Goal: Task Accomplishment & Management: Complete application form

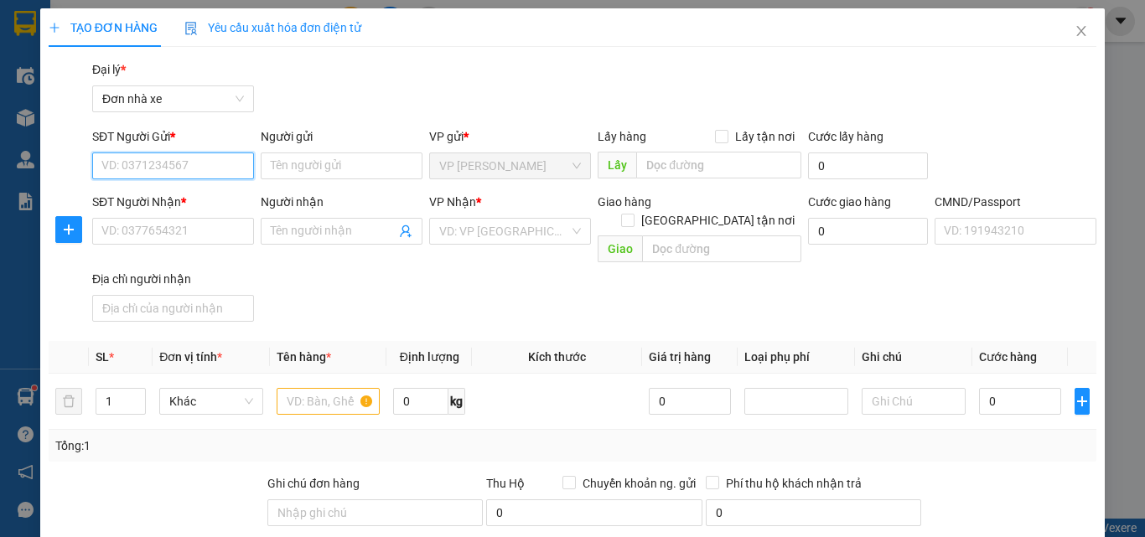
click at [121, 170] on input "SĐT Người Gửi *" at bounding box center [173, 165] width 162 height 27
type input "0984382831"
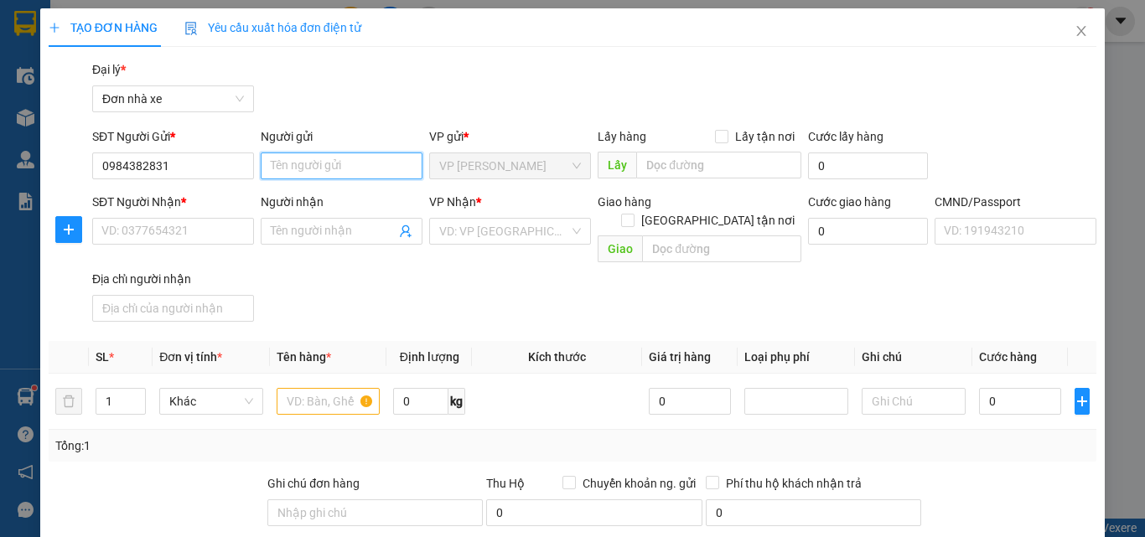
click at [303, 162] on input "Người gửi" at bounding box center [342, 165] width 162 height 27
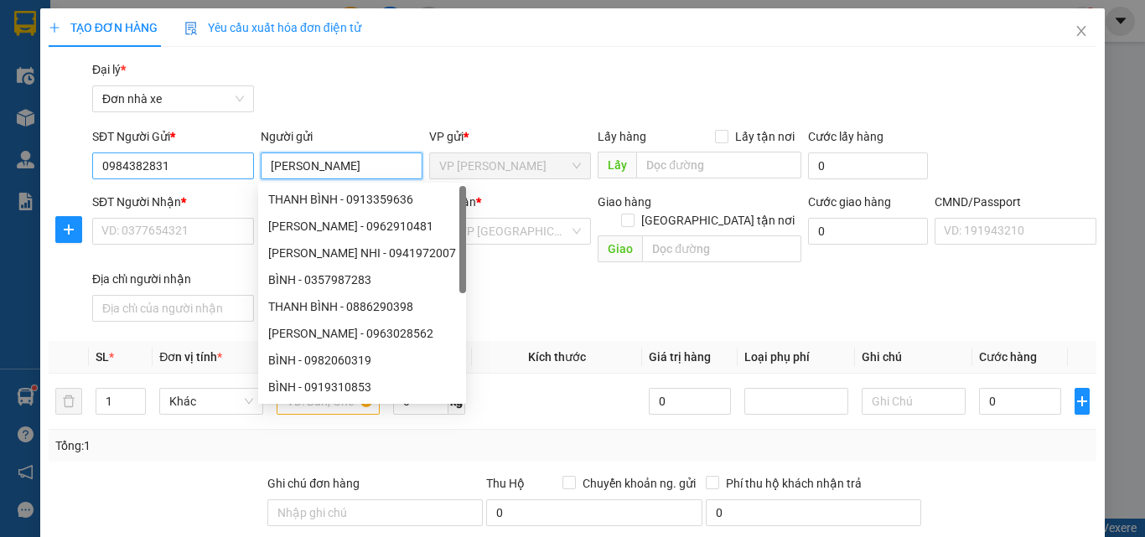
type input "[PERSON_NAME]"
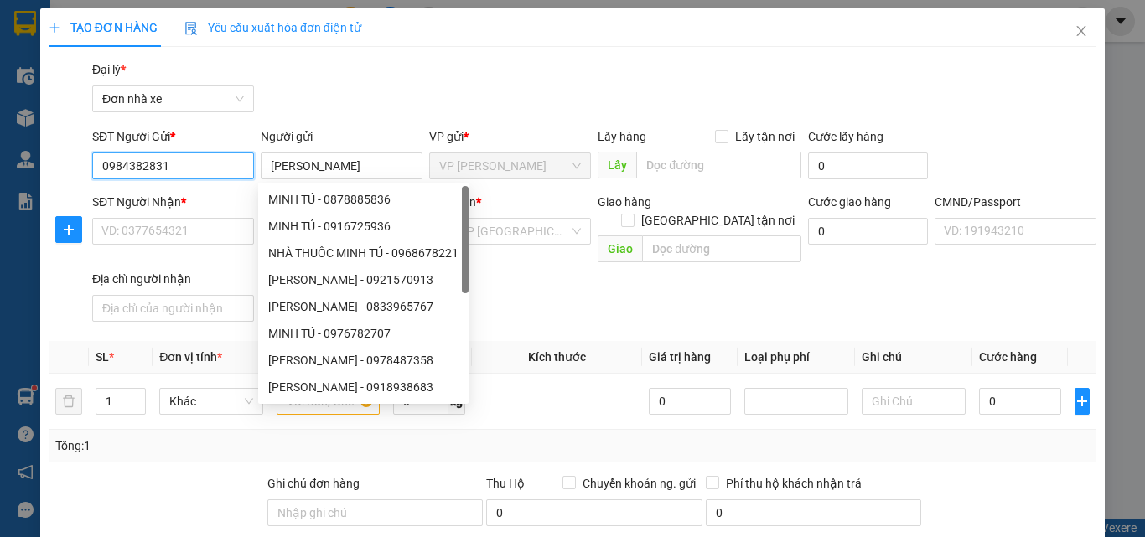
drag, startPoint x: 179, startPoint y: 168, endPoint x: 108, endPoint y: 162, distance: 71.5
click at [96, 159] on input "0984382831" at bounding box center [173, 165] width 162 height 27
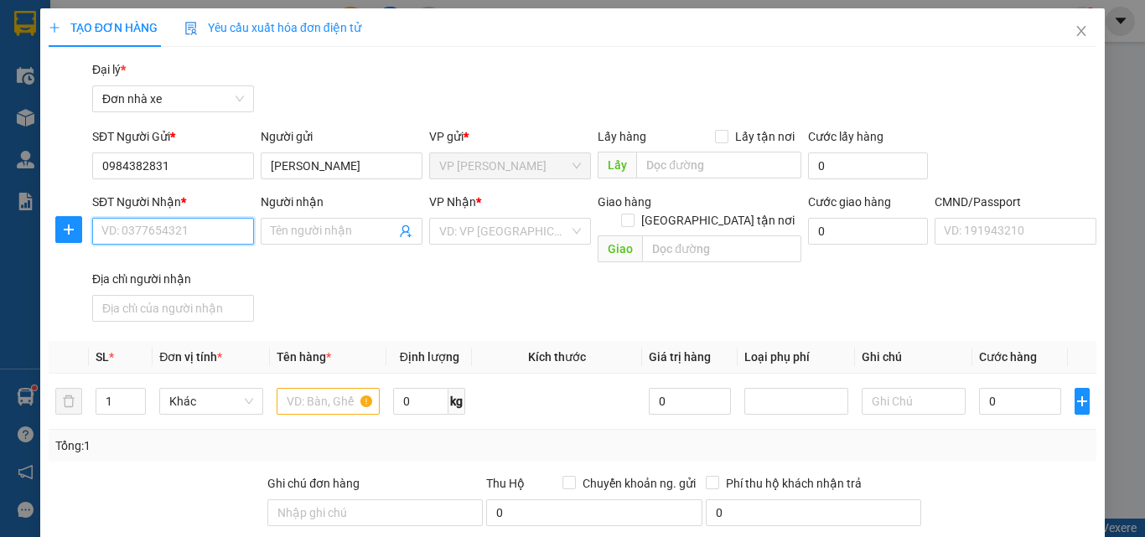
click at [127, 231] on input "SĐT Người Nhận *" at bounding box center [173, 231] width 162 height 27
paste input "0984382831"
type input "0984382831"
click at [333, 227] on input "Người nhận" at bounding box center [333, 231] width 125 height 18
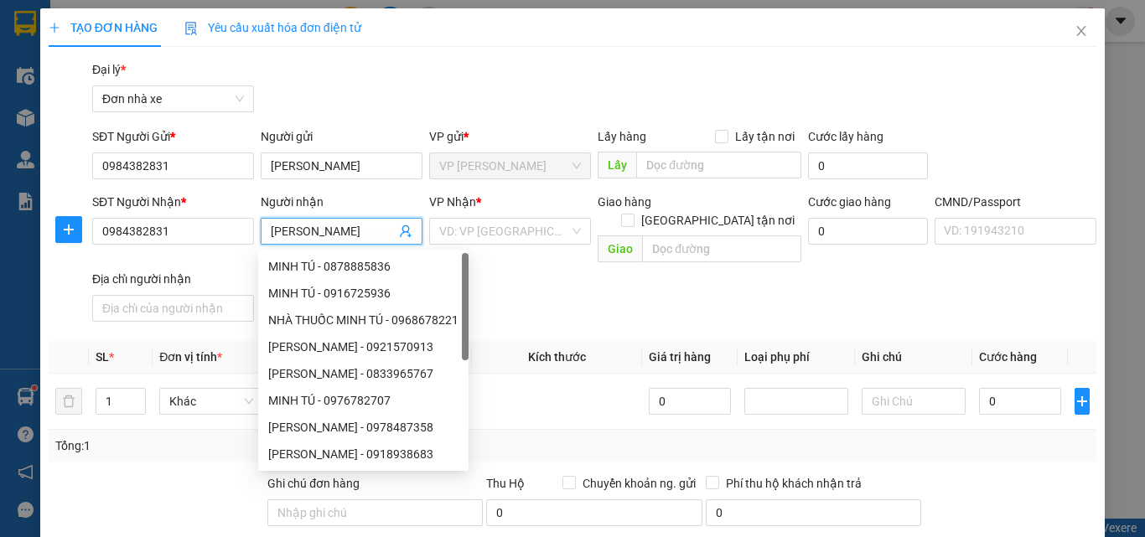
type input "[PERSON_NAME]"
click at [640, 279] on div "SĐT Người Nhận * 0984382831 Người nhận MINH TÚ VP Nhận * VD: VP [GEOGRAPHIC_DAT…" at bounding box center [594, 261] width 1010 height 136
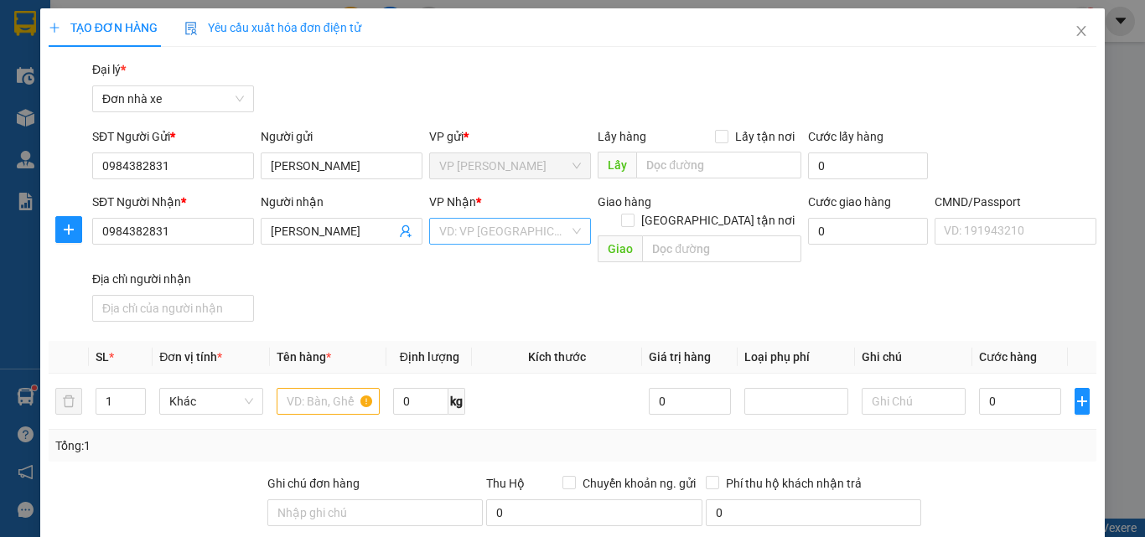
click at [495, 241] on input "search" at bounding box center [504, 231] width 130 height 25
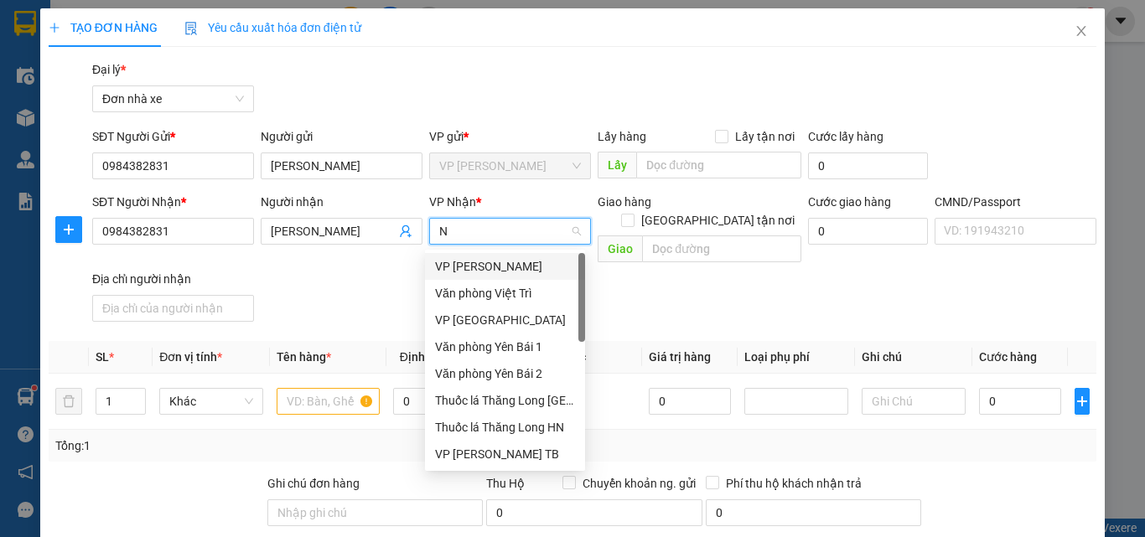
type input "NB"
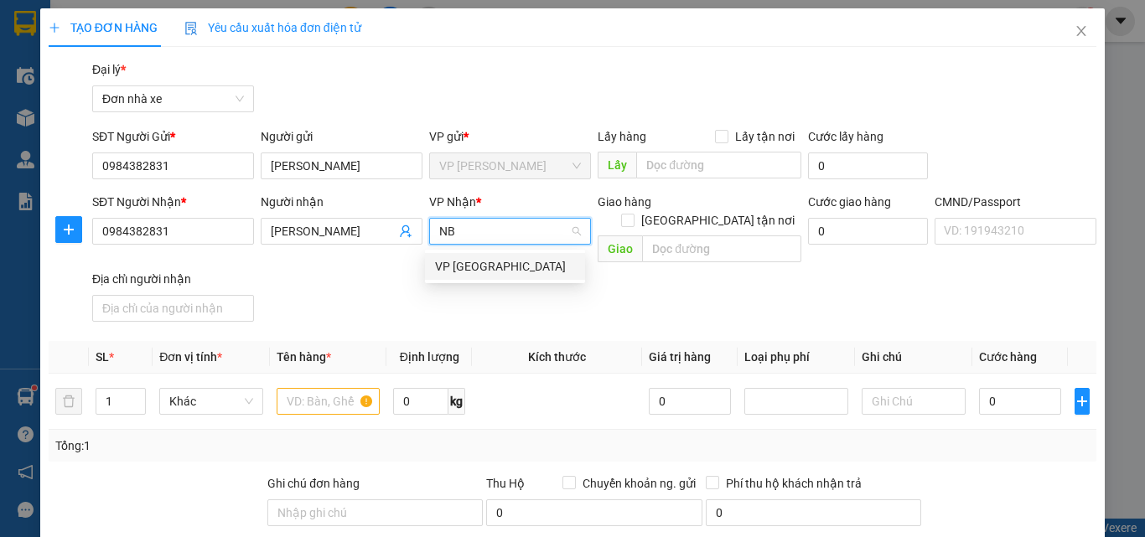
click at [489, 266] on div "VP [GEOGRAPHIC_DATA]" at bounding box center [505, 266] width 140 height 18
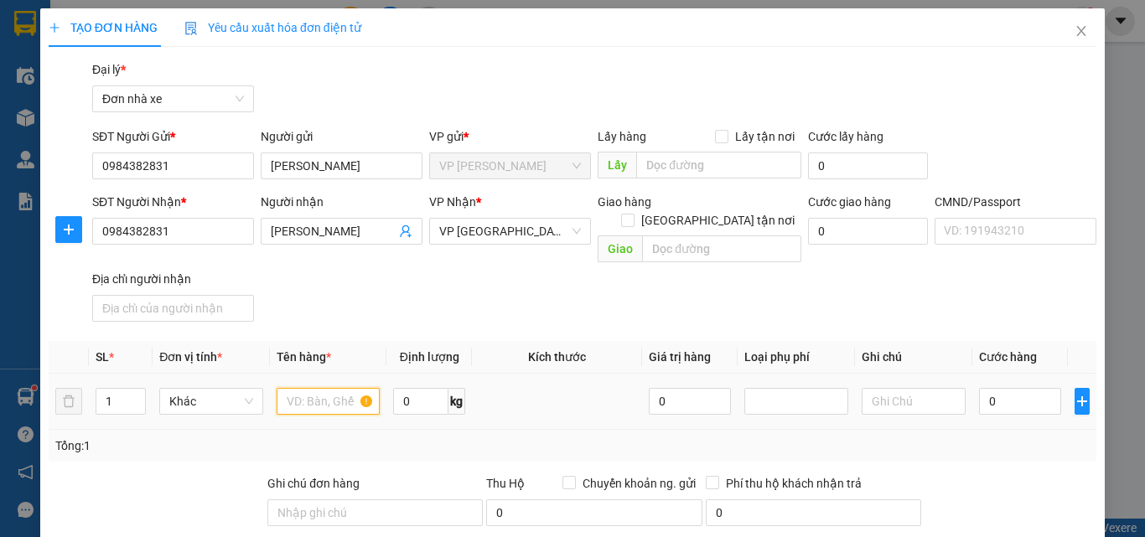
click at [318, 388] on input "text" at bounding box center [328, 401] width 104 height 27
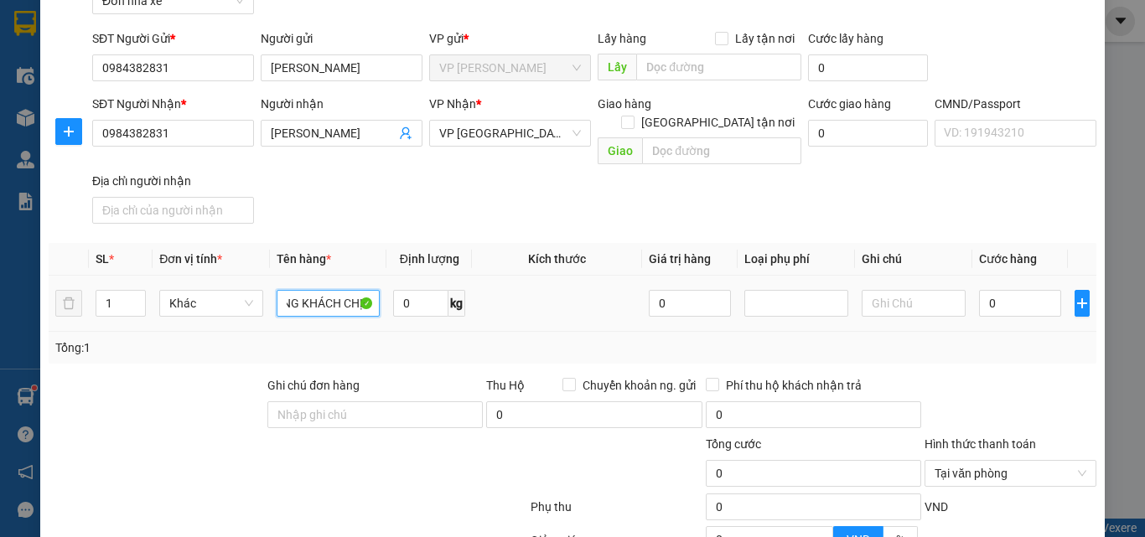
scroll to position [251, 0]
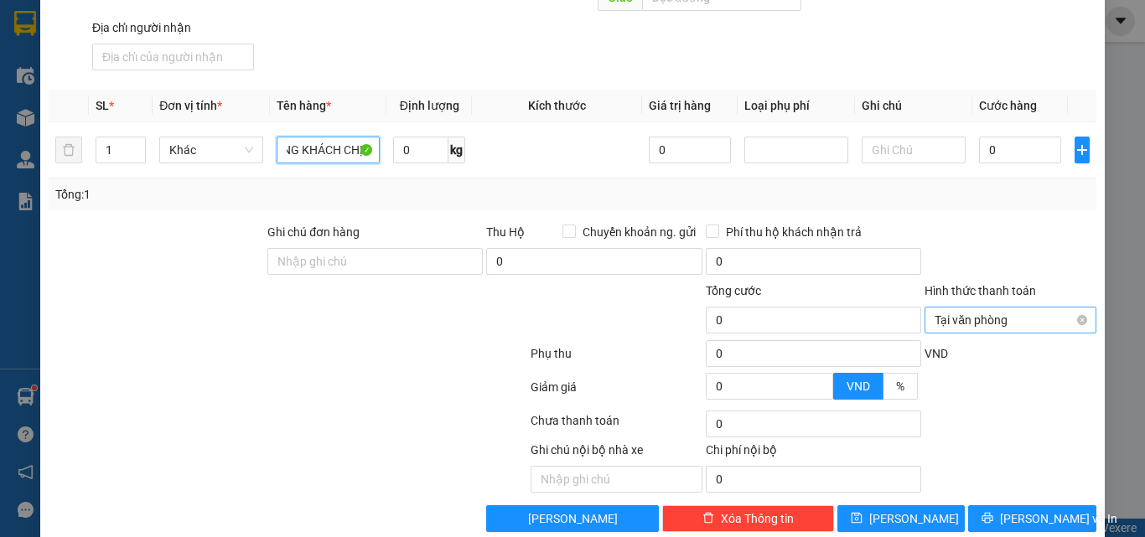
click at [963, 311] on span "Tại văn phòng" at bounding box center [1010, 319] width 152 height 25
type input "BÁNH HỎNG KHÁCH CHỊU"
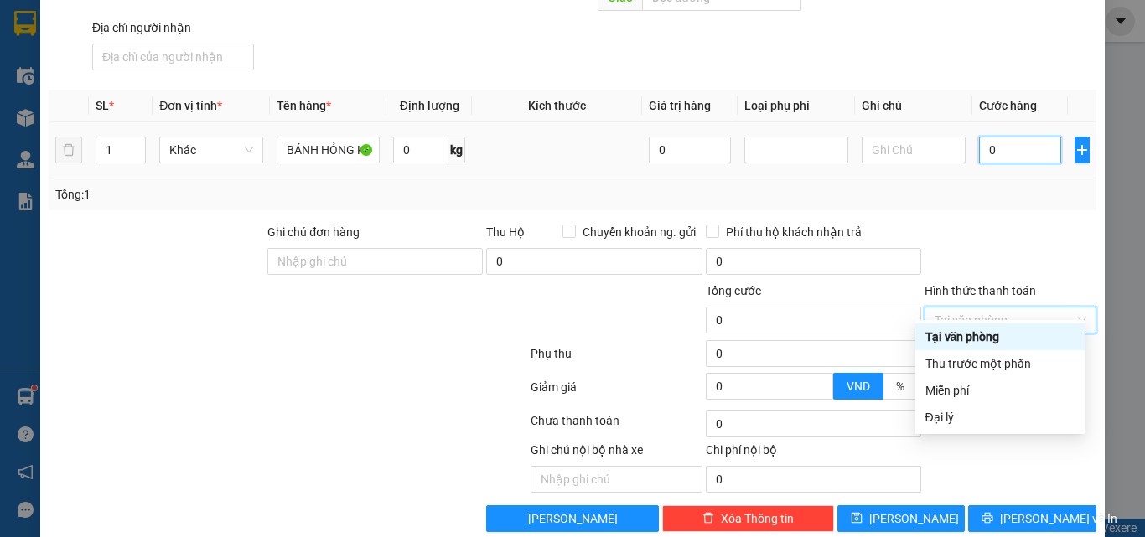
click at [1005, 137] on input "0" at bounding box center [1020, 150] width 82 height 27
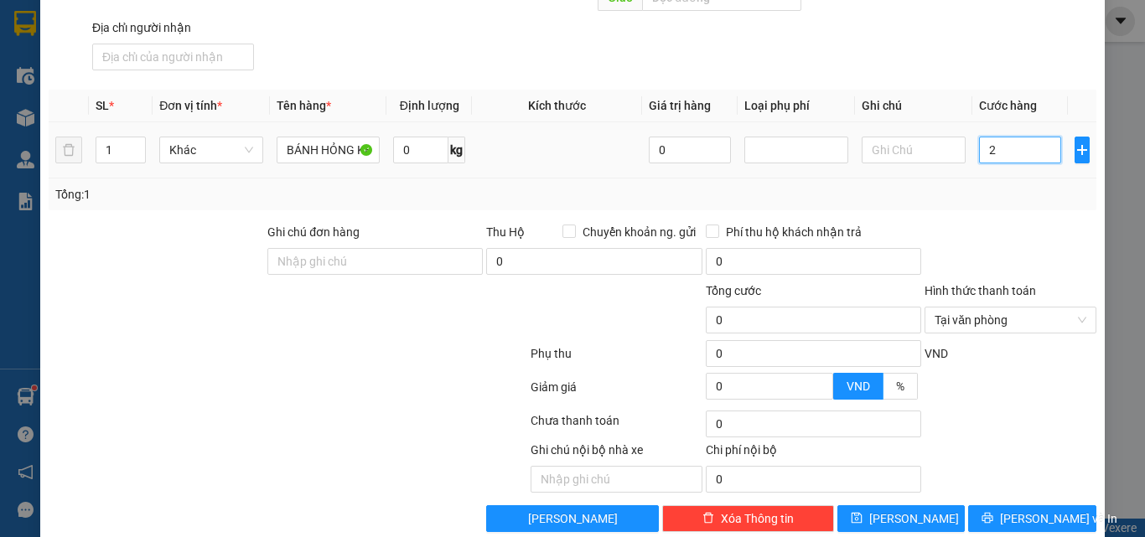
type input "25"
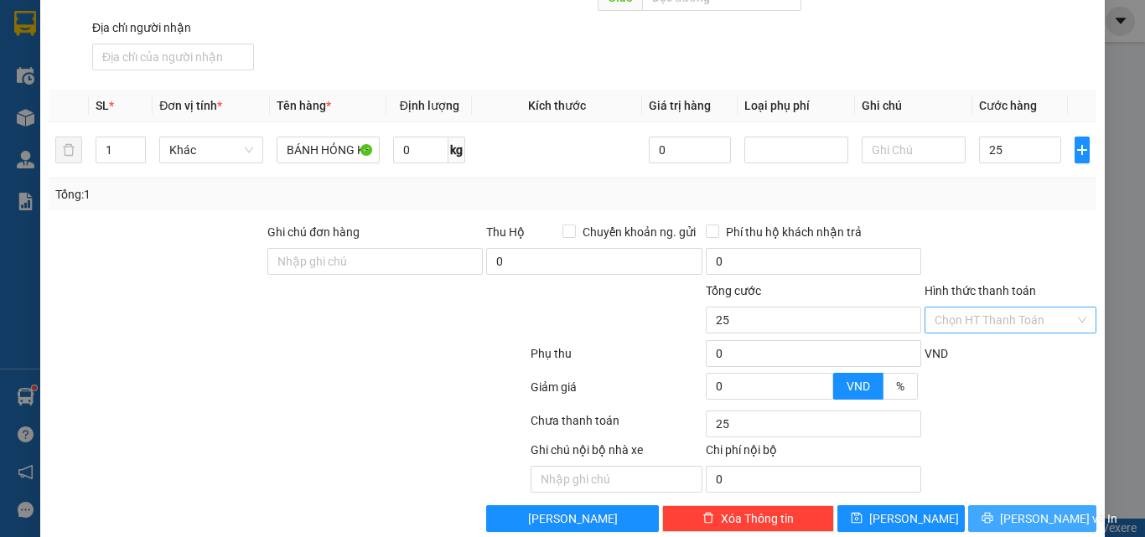
click at [1030, 509] on span "[PERSON_NAME] và In" at bounding box center [1058, 518] width 117 height 18
type input "25.000"
